Goal: Transaction & Acquisition: Purchase product/service

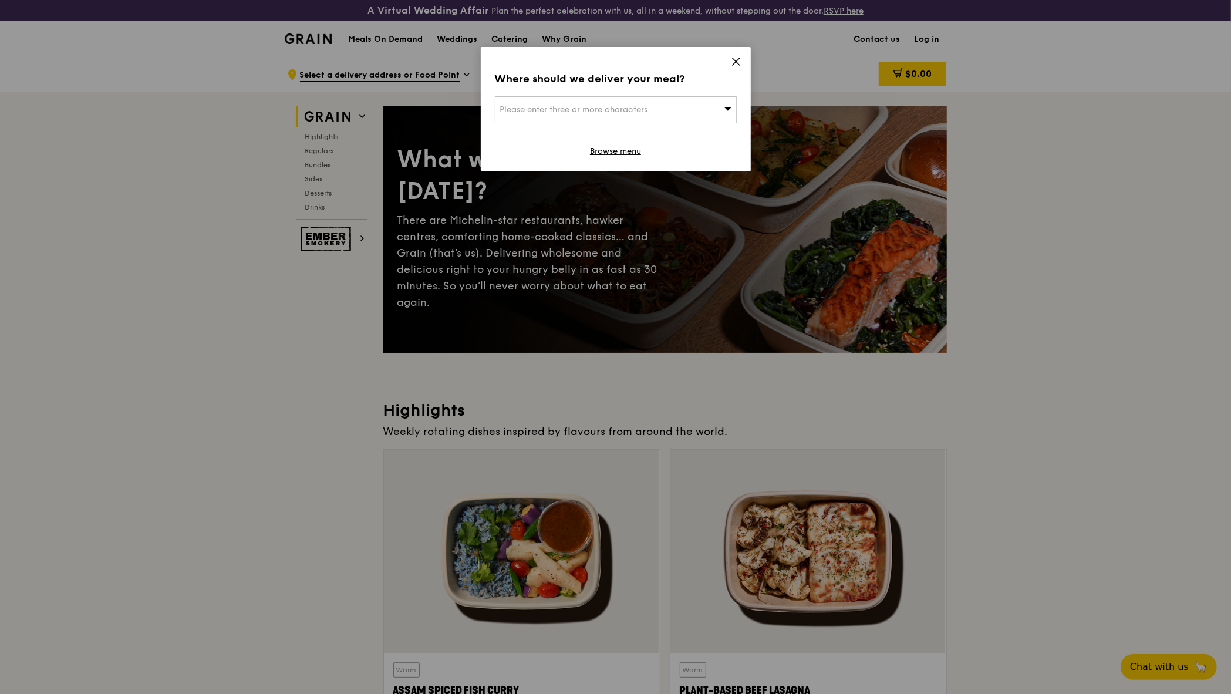
click at [716, 108] on div "Please enter three or more characters" at bounding box center [616, 109] width 242 height 27
click at [740, 64] on icon at bounding box center [736, 61] width 11 height 11
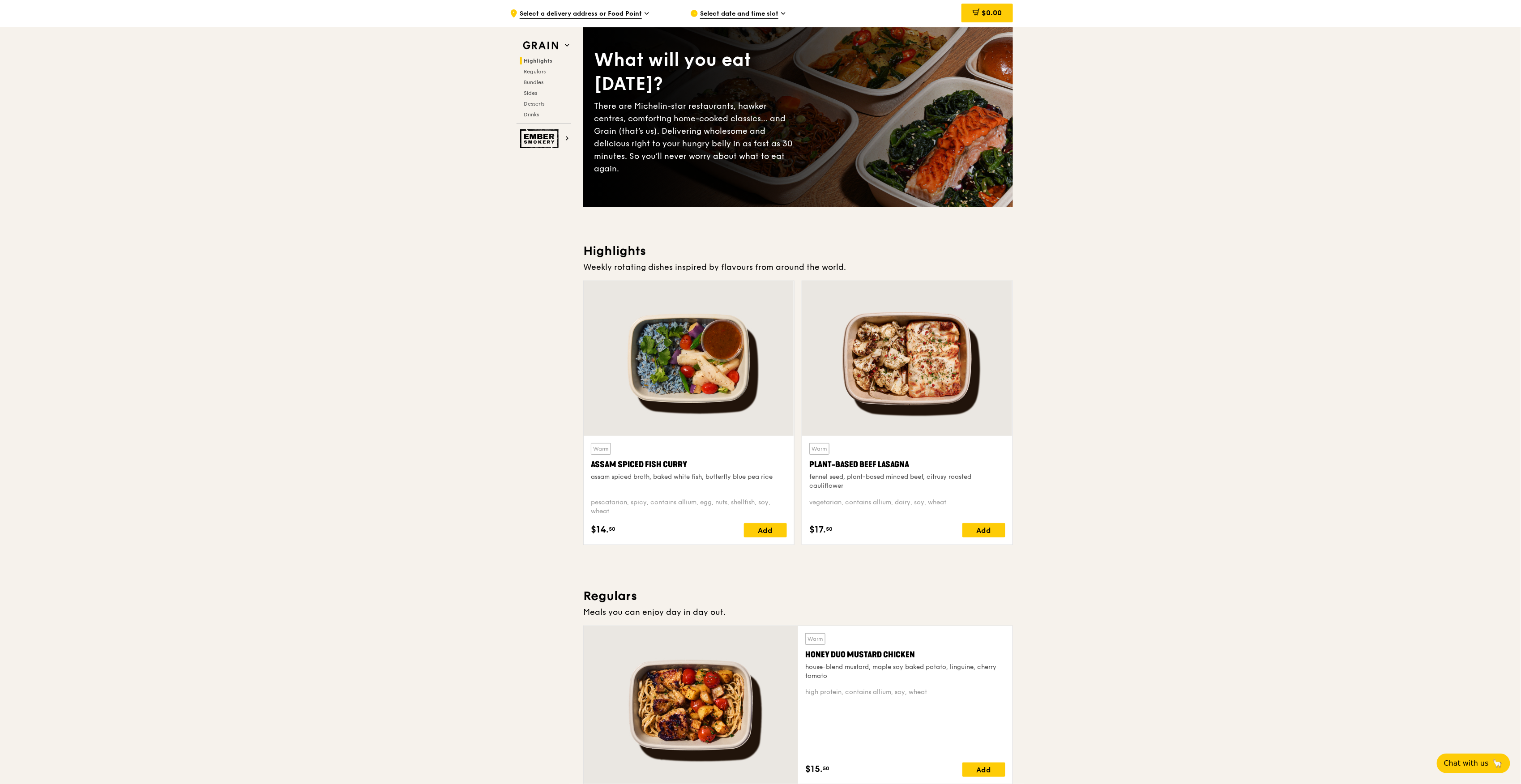
scroll to position [59, 0]
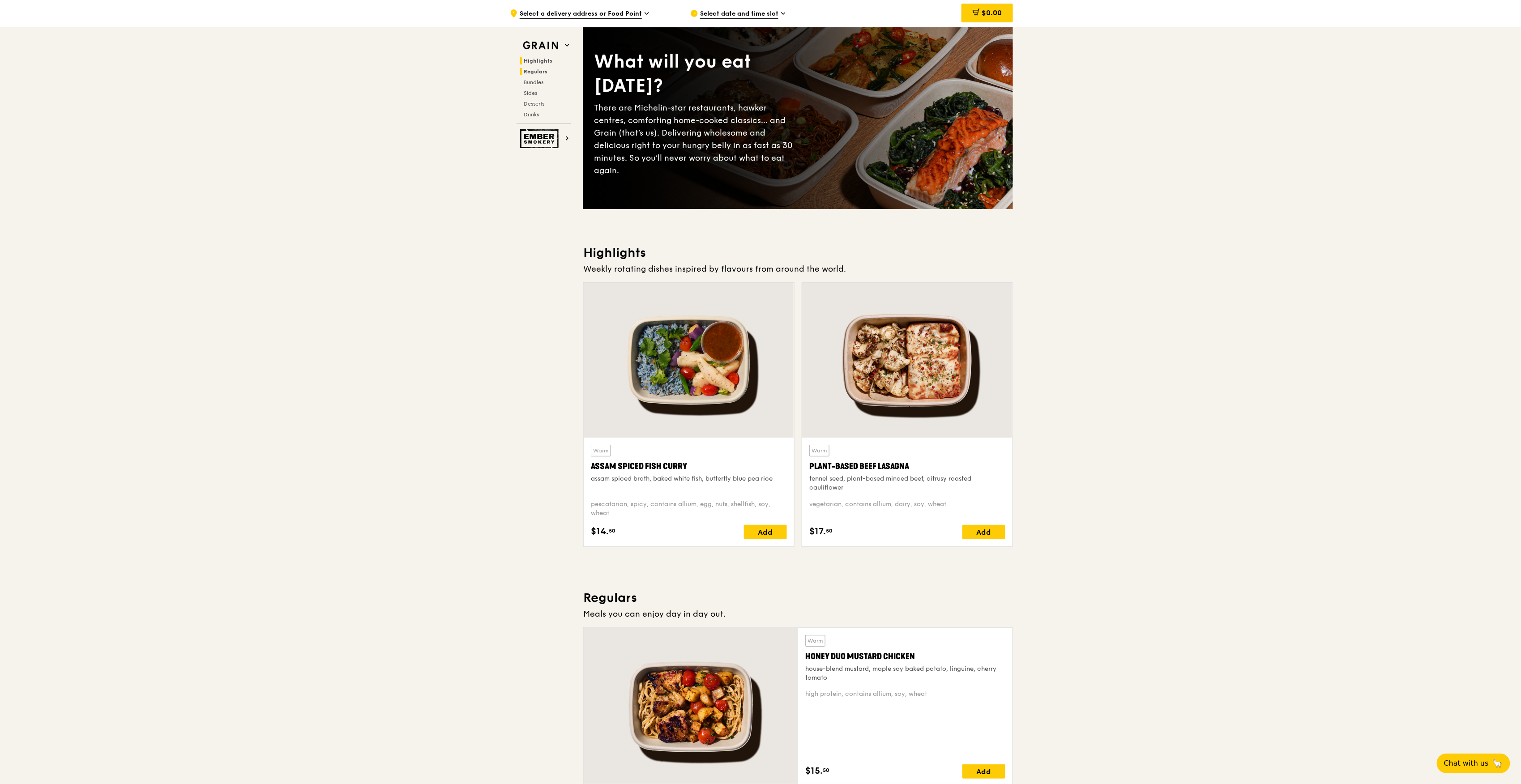
click at [531, 71] on span "Regulars" at bounding box center [535, 72] width 24 height 6
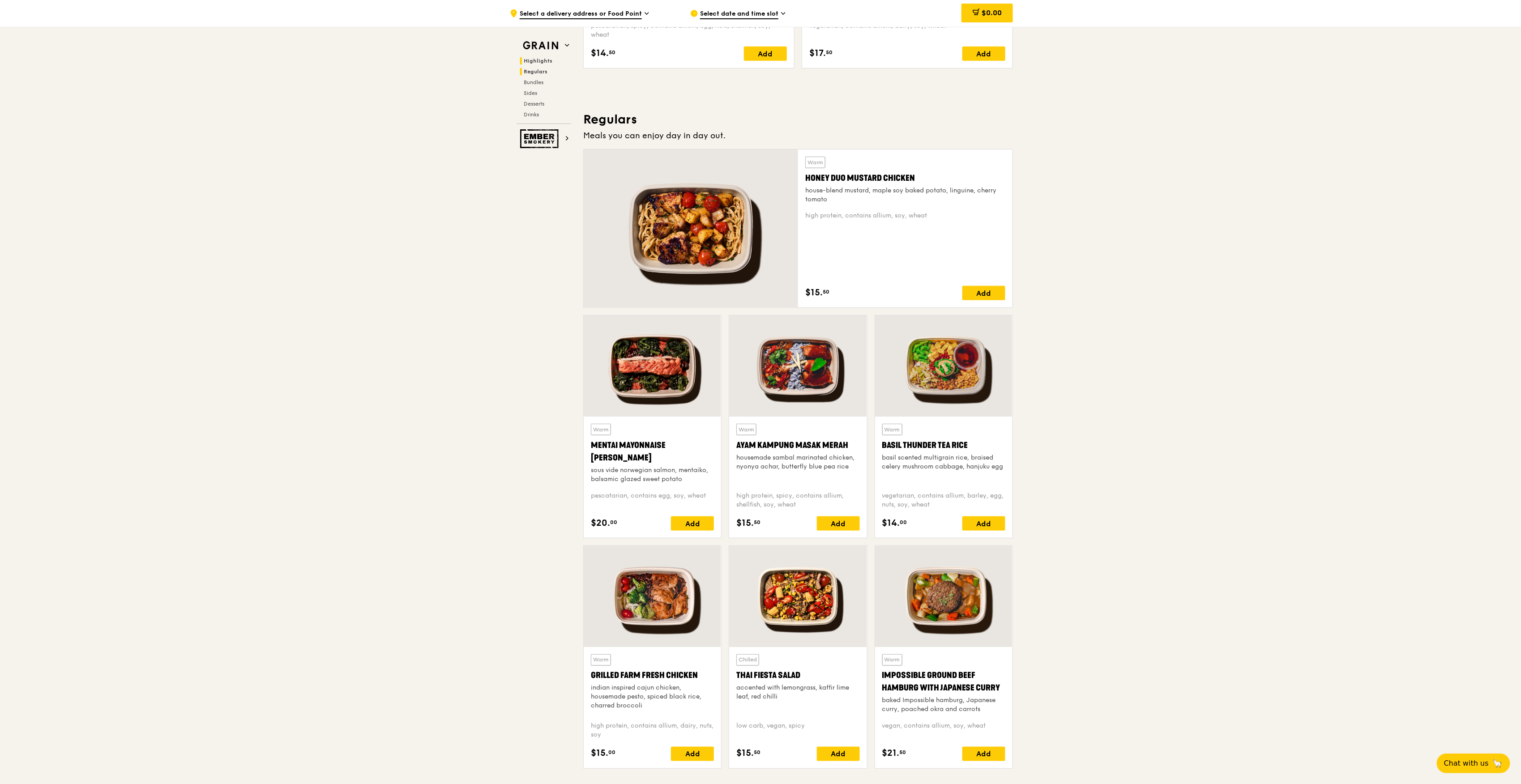
scroll to position [613, 0]
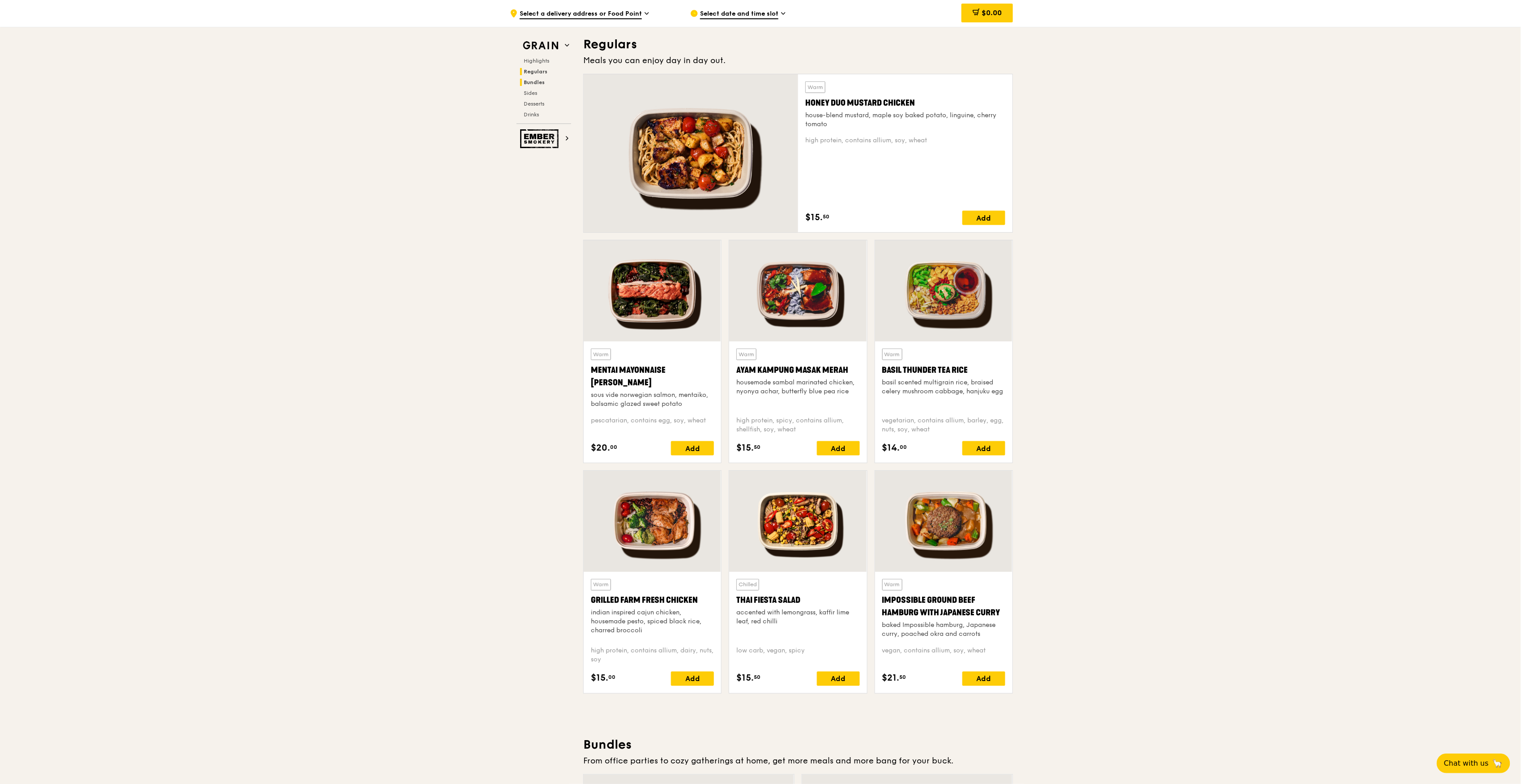
click at [538, 79] on span "Bundles" at bounding box center [535, 82] width 21 height 6
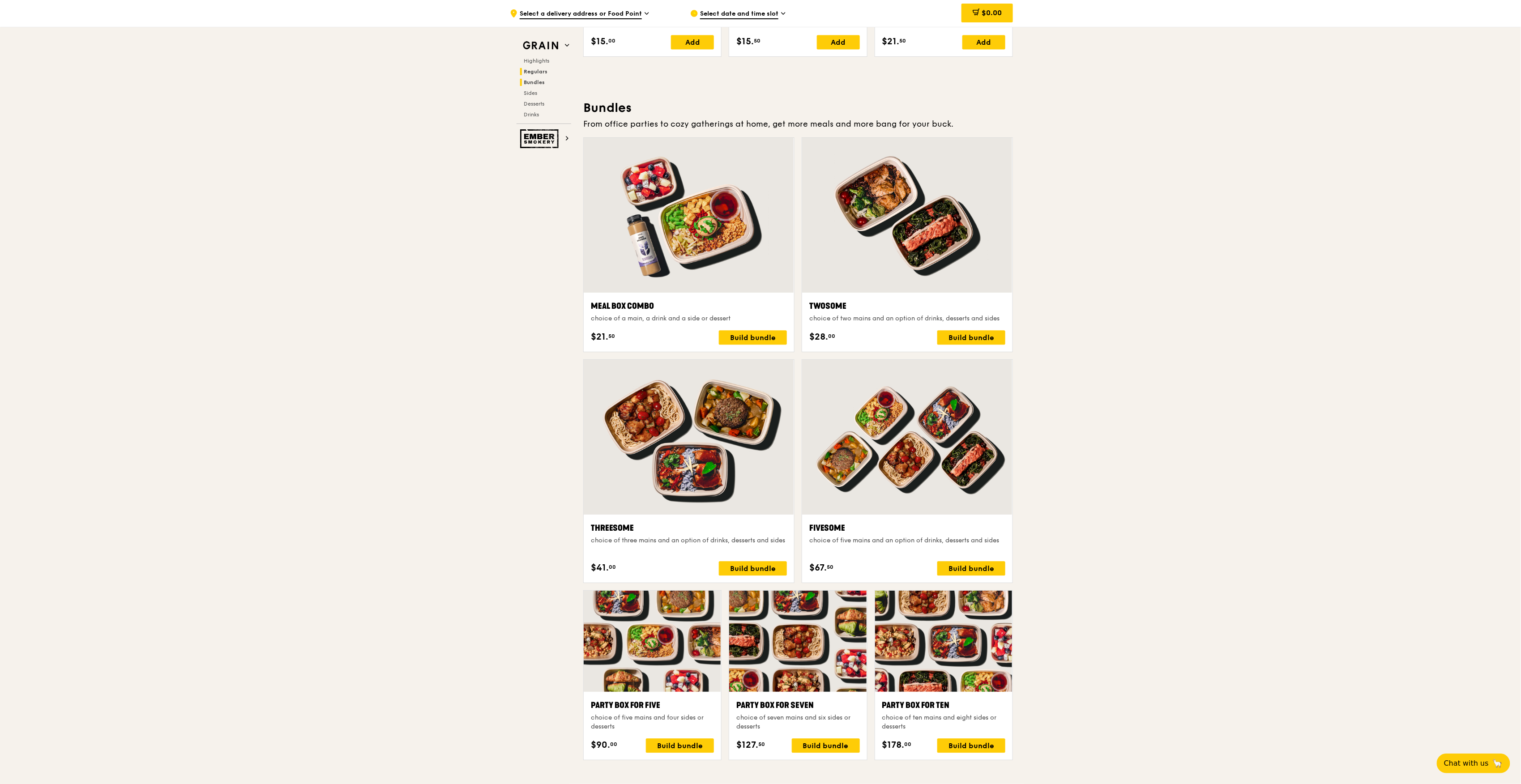
scroll to position [1136, 0]
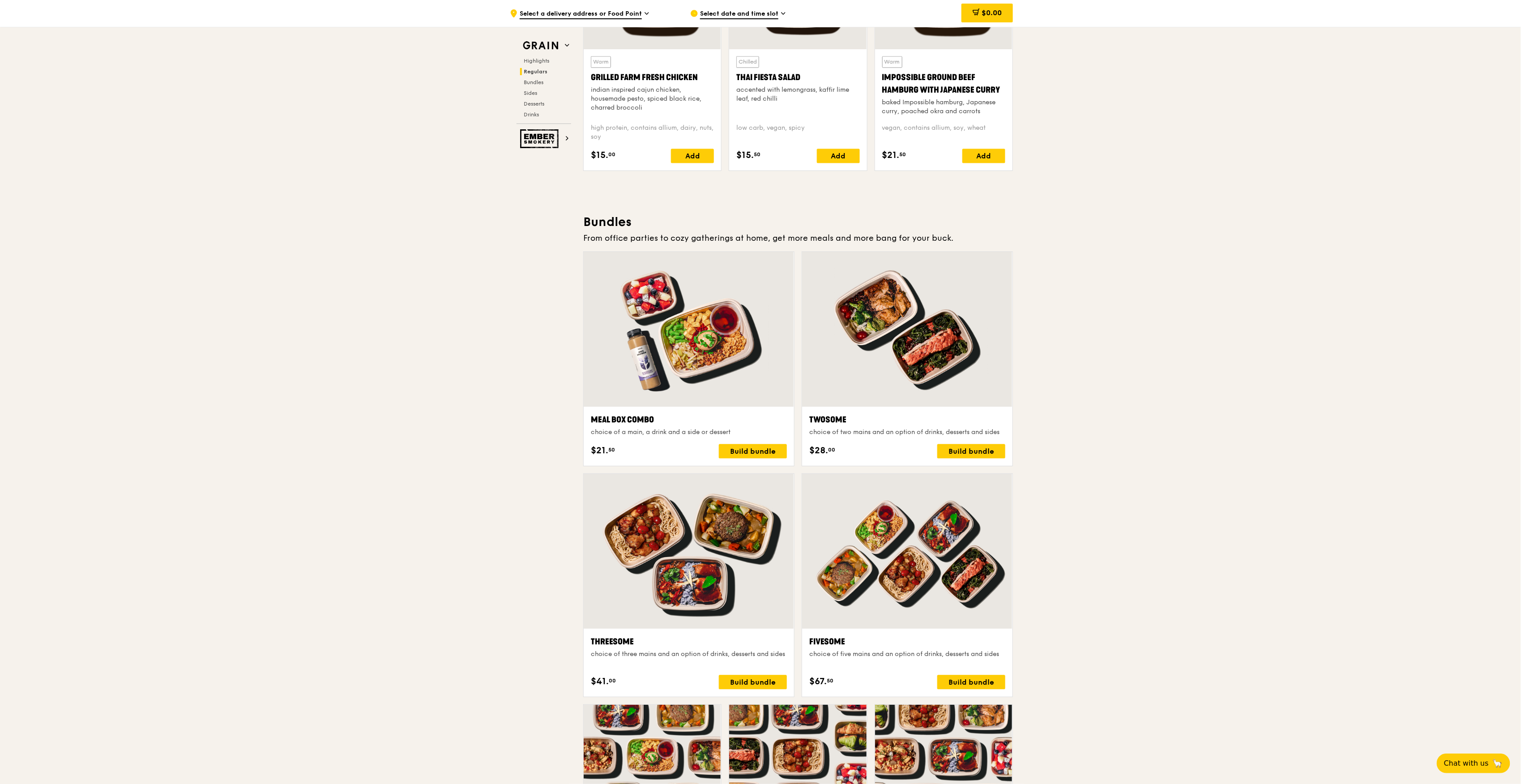
click at [535, 71] on span "Regulars" at bounding box center [535, 72] width 24 height 6
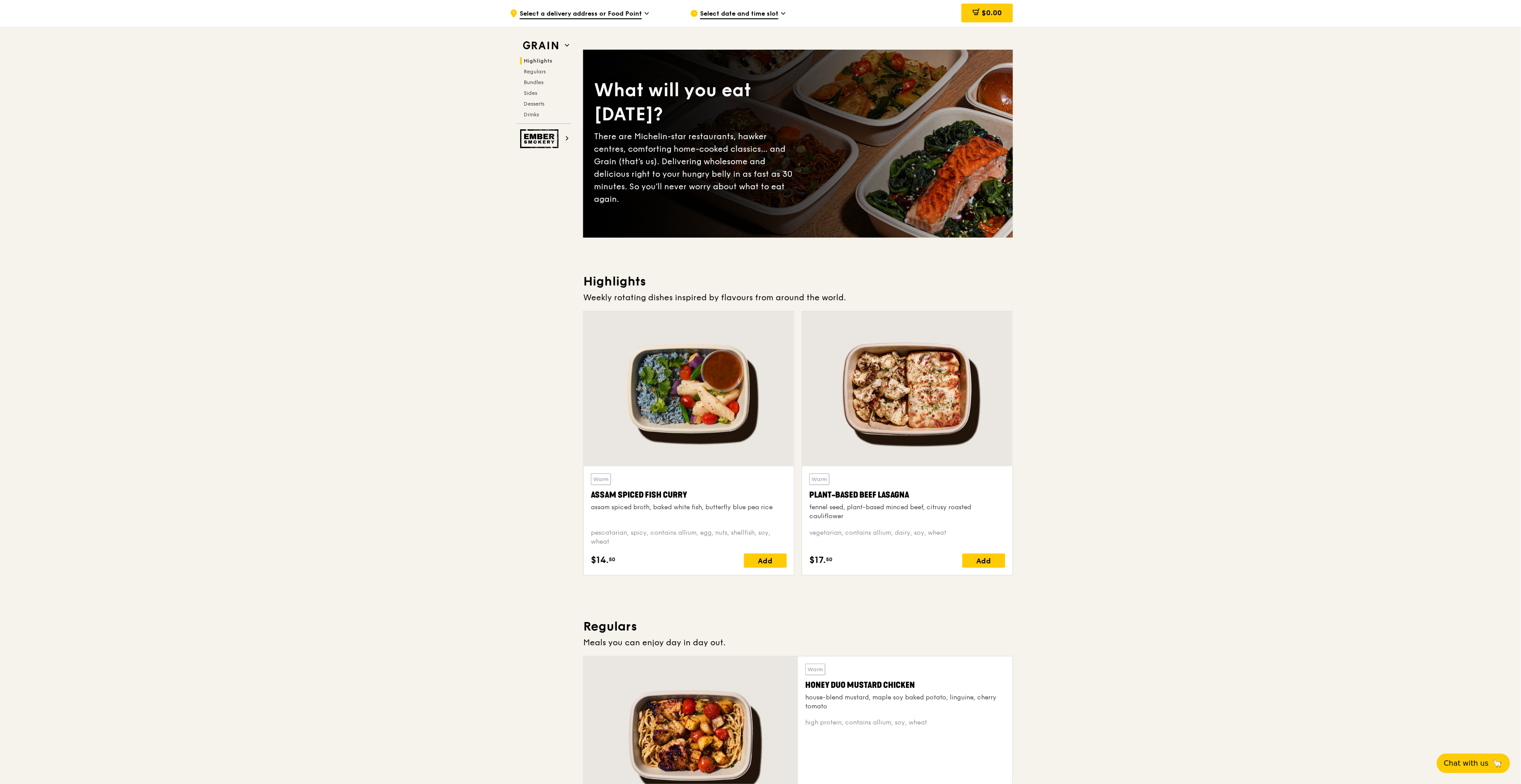
scroll to position [0, 0]
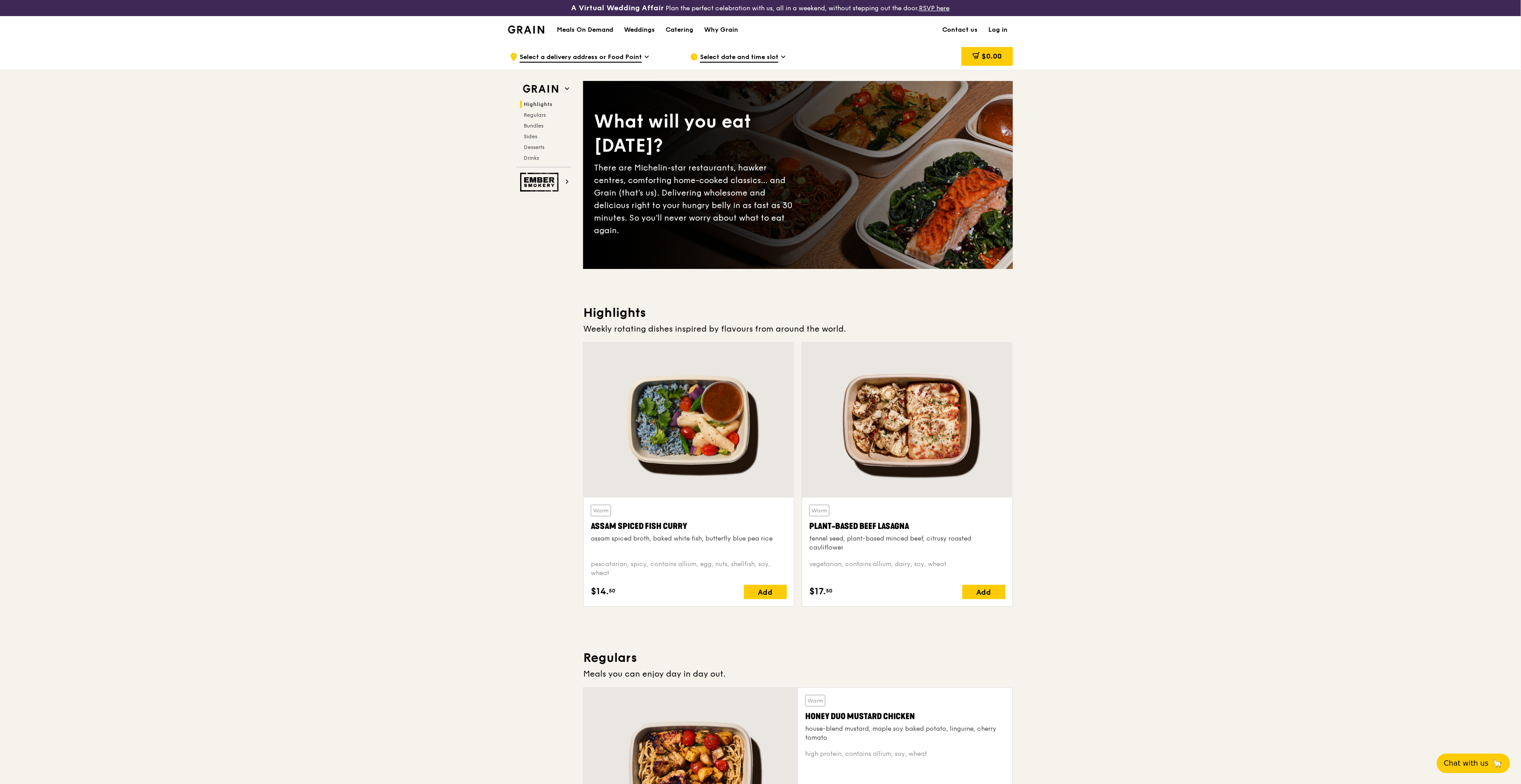
click at [586, 31] on h1 "Meals On Demand" at bounding box center [585, 30] width 57 height 9
click at [650, 26] on div "Weddings" at bounding box center [640, 30] width 31 height 27
click at [685, 32] on div "Catering" at bounding box center [680, 30] width 27 height 27
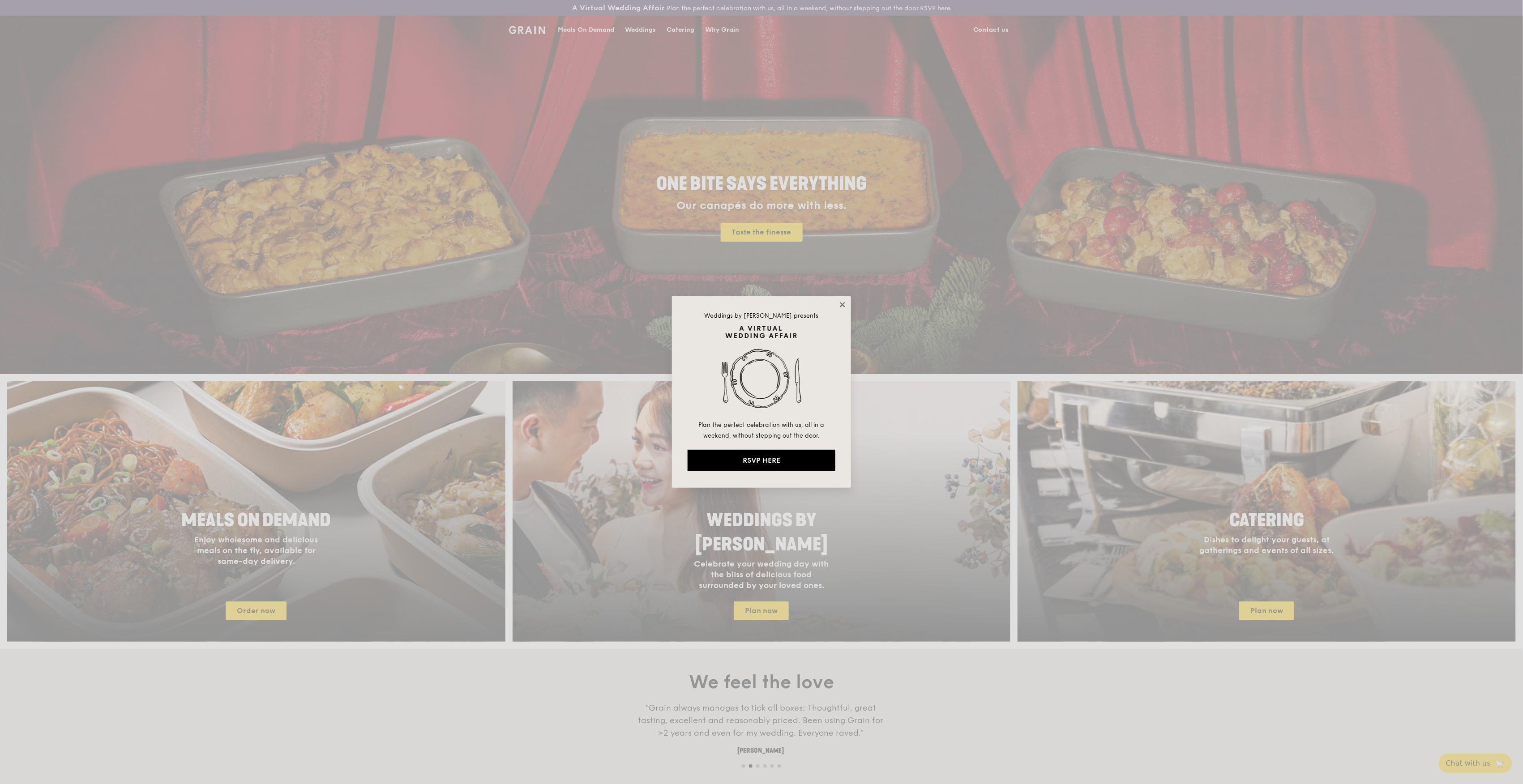
click at [843, 304] on icon at bounding box center [842, 304] width 5 height 5
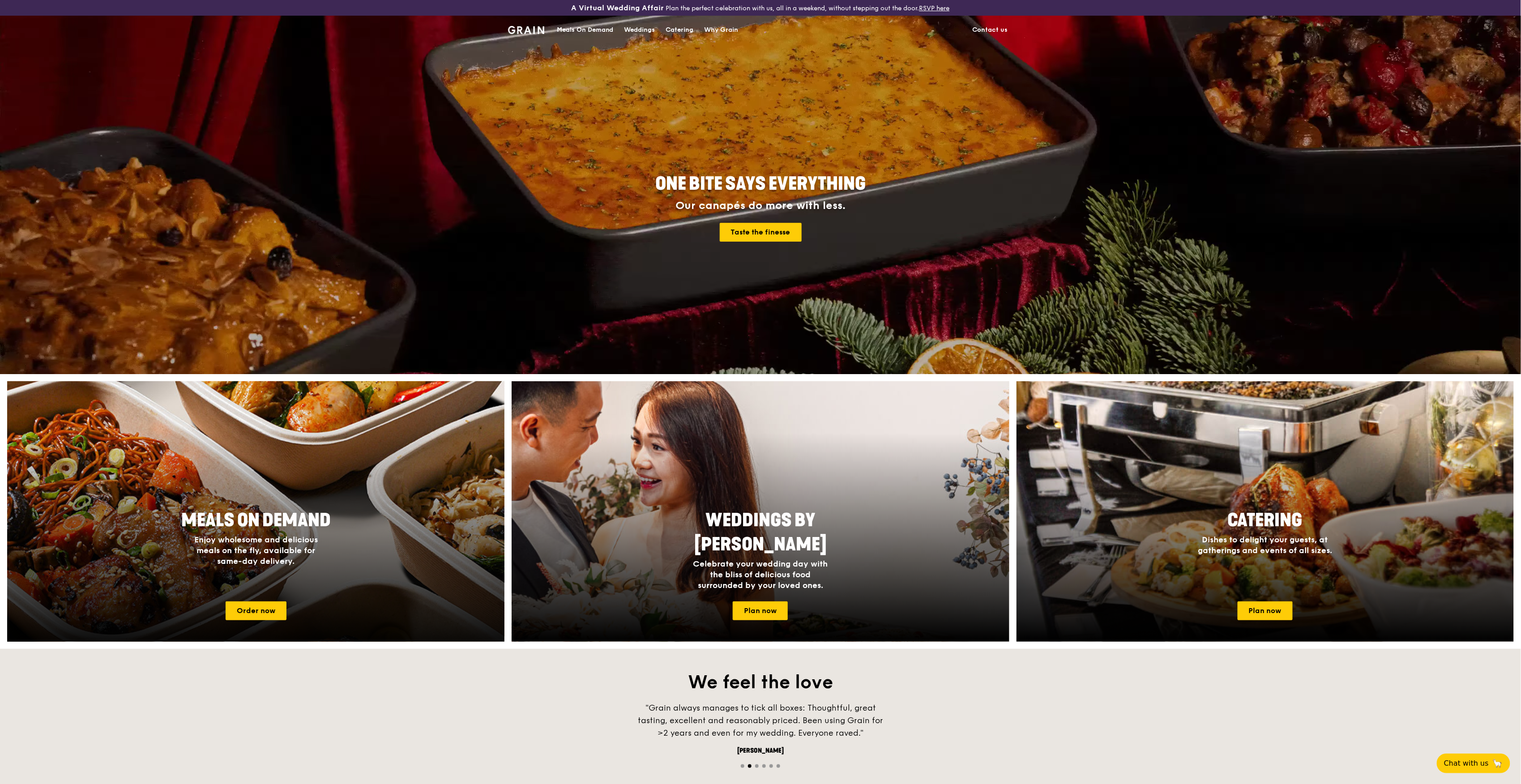
click at [294, 516] on span "Meals On Demand" at bounding box center [256, 521] width 150 height 21
